Goal: Check status: Check status

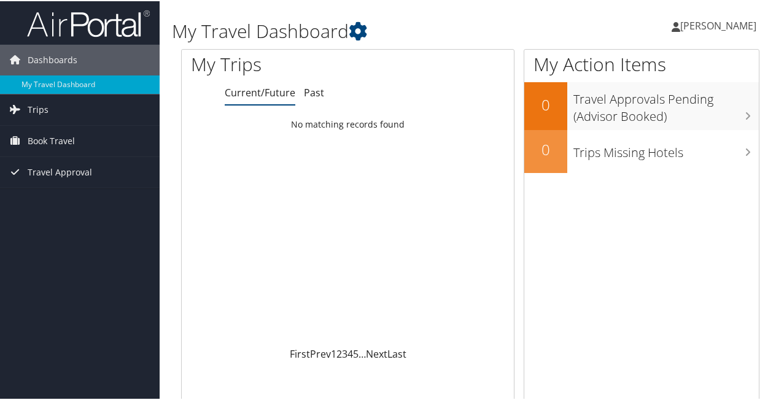
click at [702, 25] on span "[PERSON_NAME]" at bounding box center [718, 25] width 76 height 14
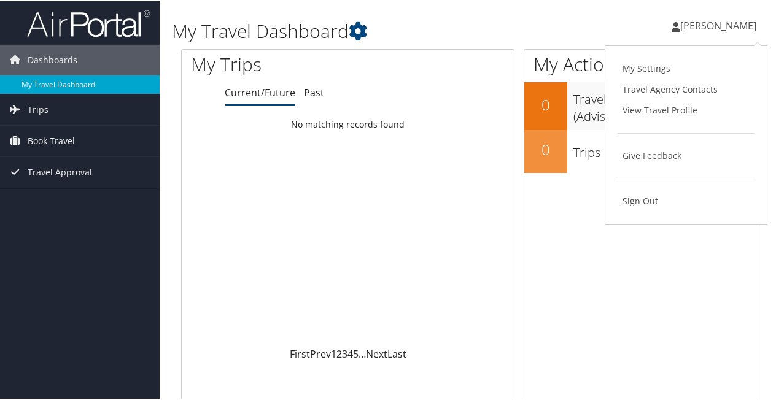
click at [422, 155] on div "Loading... No matching records found" at bounding box center [348, 228] width 332 height 233
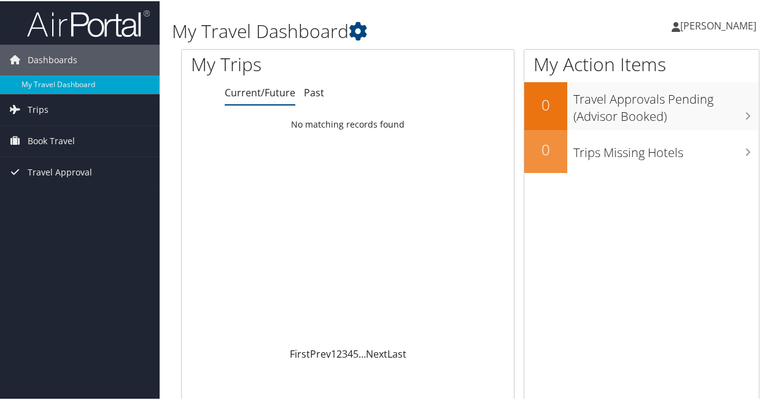
click at [411, 74] on div at bounding box center [348, 65] width 332 height 33
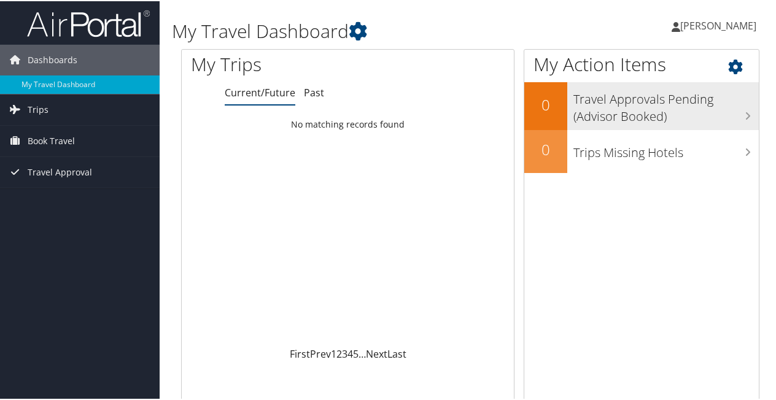
click at [666, 99] on h3 "Travel Approvals Pending (Advisor Booked)" at bounding box center [666, 104] width 185 height 41
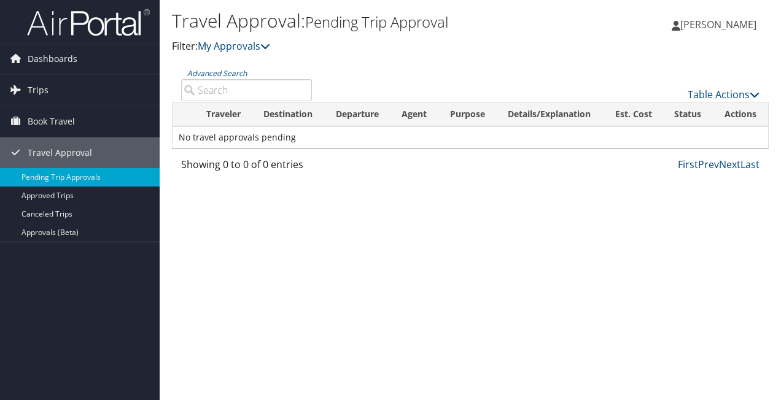
click at [419, 50] on p "Filter: My Approvals" at bounding box center [371, 47] width 398 height 16
click at [713, 20] on span "[PERSON_NAME]" at bounding box center [718, 25] width 76 height 14
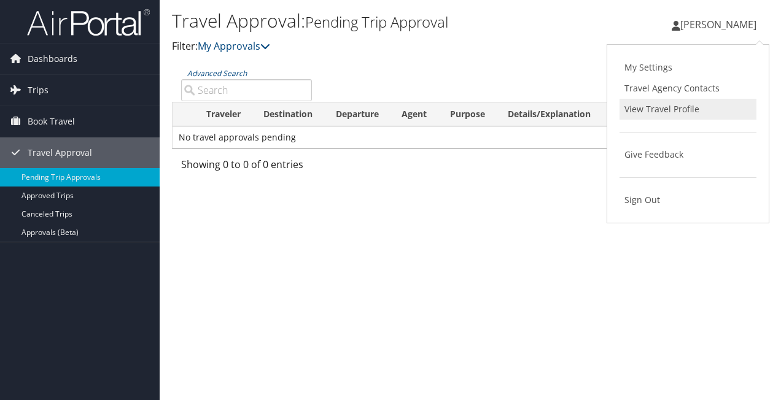
click at [652, 109] on link "View Travel Profile" at bounding box center [688, 109] width 137 height 21
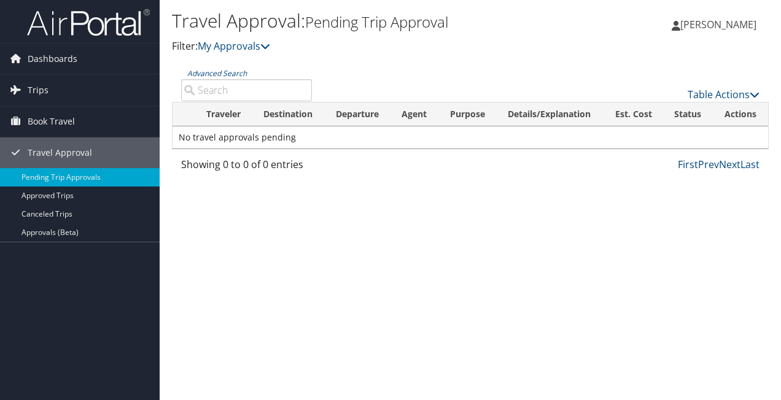
click at [578, 15] on div "Caroline Rogers Caroline Rogers My Settings Travel Agency Contacts View Travel …" at bounding box center [651, 29] width 260 height 47
